Goal: Task Accomplishment & Management: Complete application form

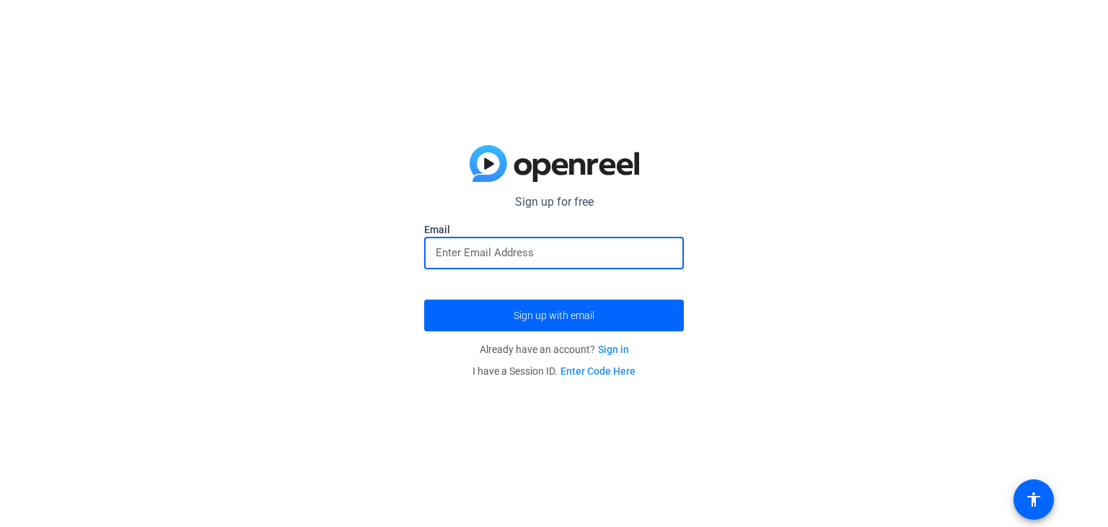
click at [526, 253] on input "email" at bounding box center [554, 252] width 237 height 17
type input "[EMAIL_ADDRESS][DOMAIN_NAME]"
click at [424, 299] on button "Sign up with email" at bounding box center [554, 315] width 260 height 32
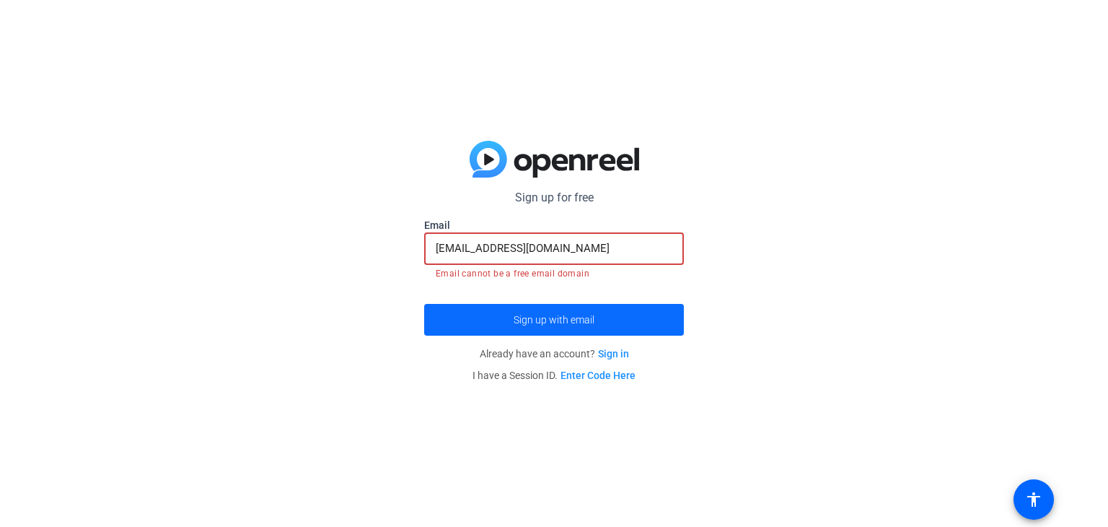
click at [591, 320] on span "Sign up with email" at bounding box center [554, 320] width 81 height 0
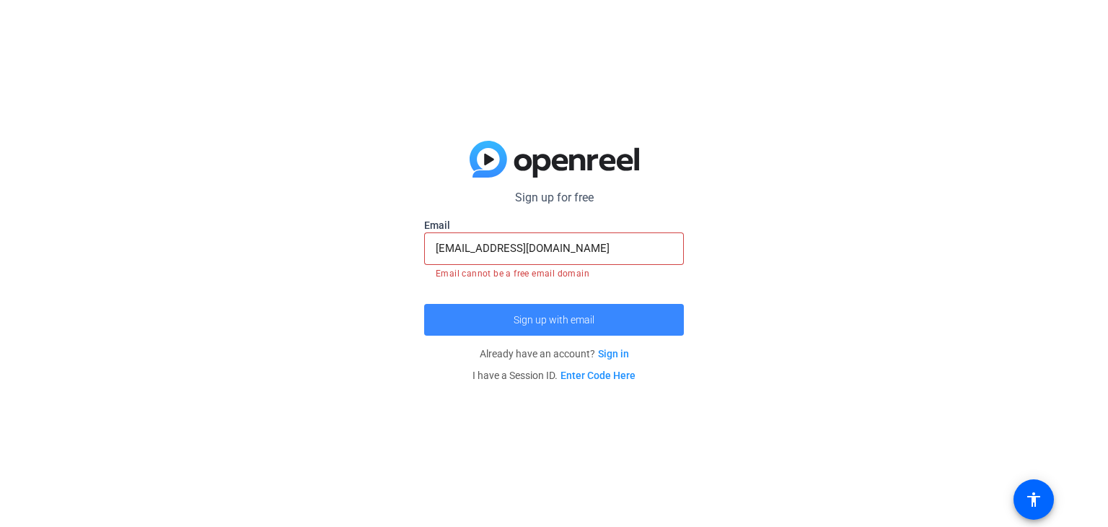
click at [591, 320] on span "Sign up with email" at bounding box center [554, 320] width 81 height 0
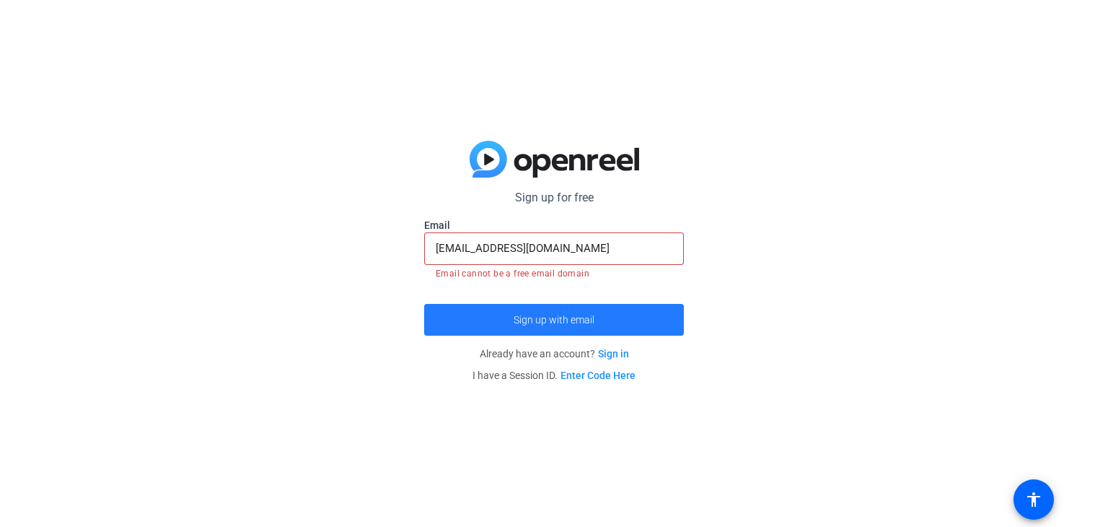
click at [591, 320] on span "Sign up with email" at bounding box center [554, 320] width 81 height 0
